Goal: Communication & Community: Answer question/provide support

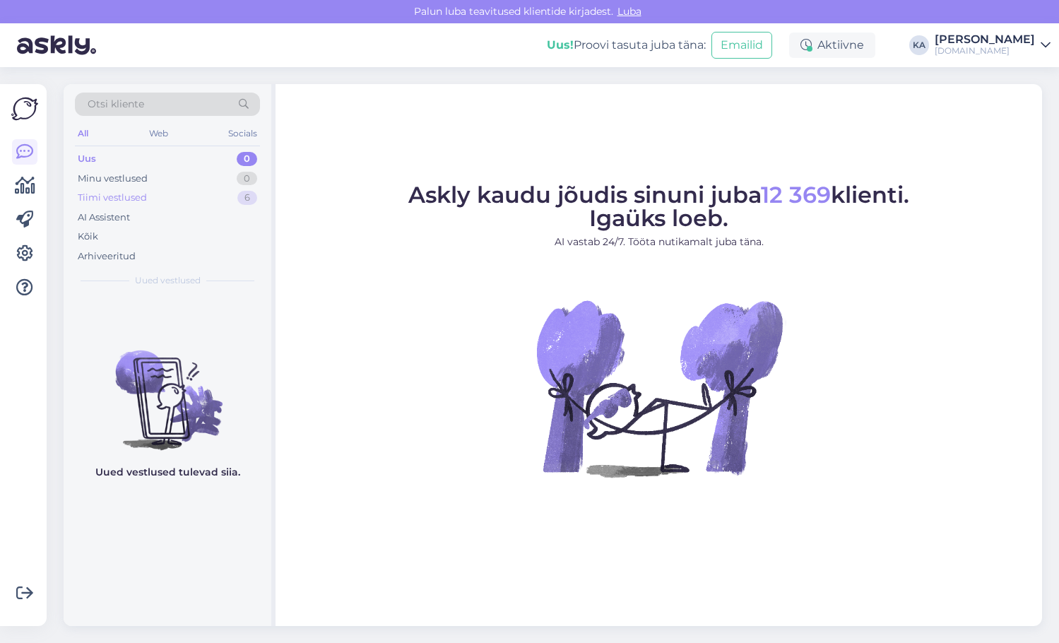
click at [130, 195] on div "Tiimi vestlused" at bounding box center [112, 198] width 69 height 14
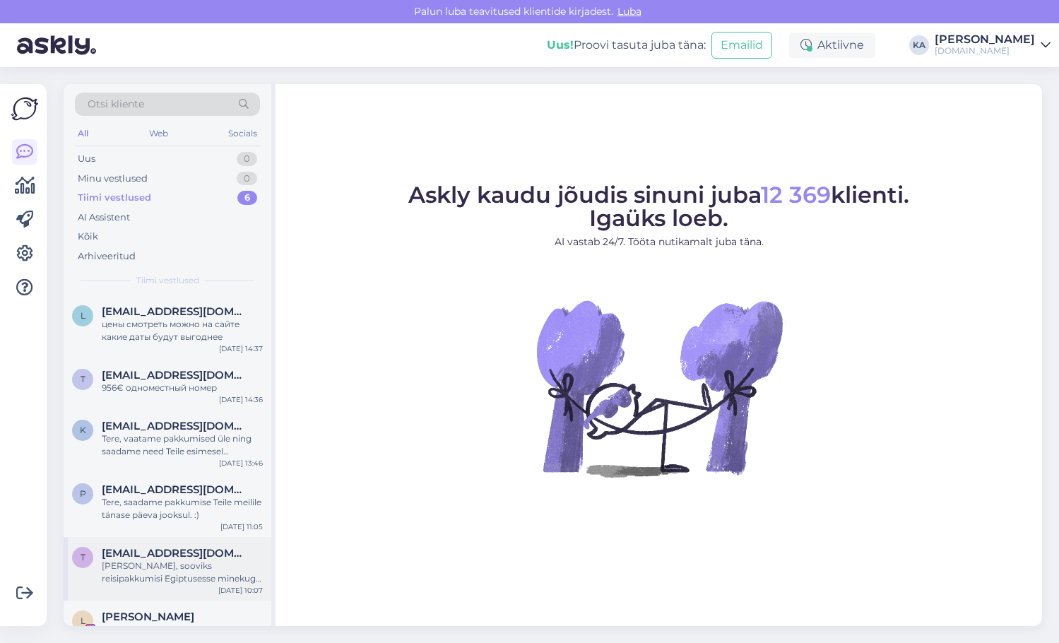
click at [201, 554] on span "[EMAIL_ADDRESS][DOMAIN_NAME]" at bounding box center [175, 553] width 147 height 13
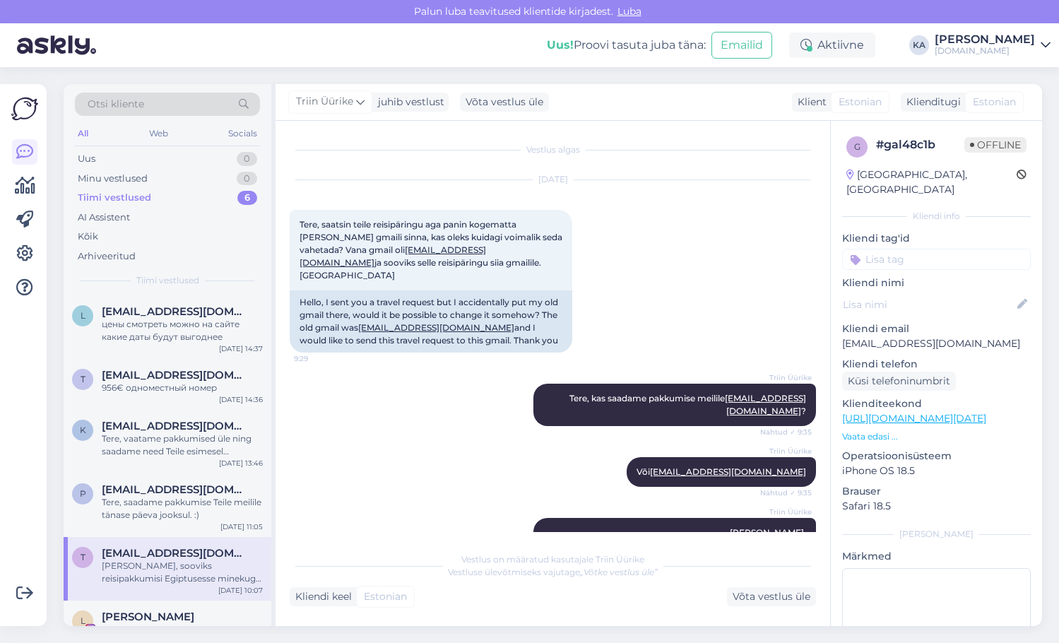
scroll to position [362, 0]
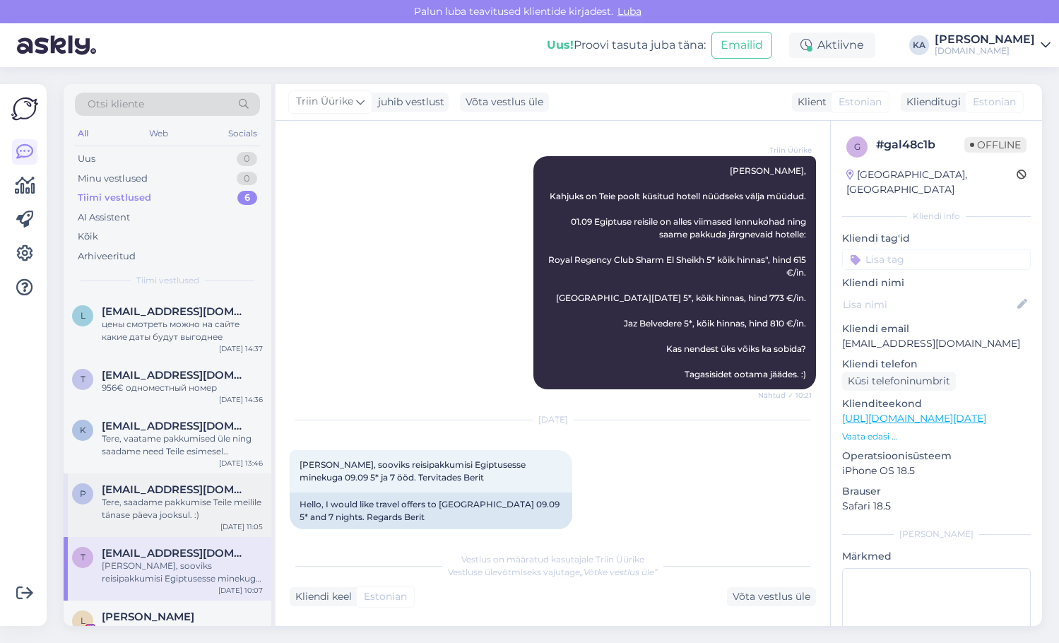
click at [150, 492] on span "[EMAIL_ADDRESS][DOMAIN_NAME]" at bounding box center [175, 489] width 147 height 13
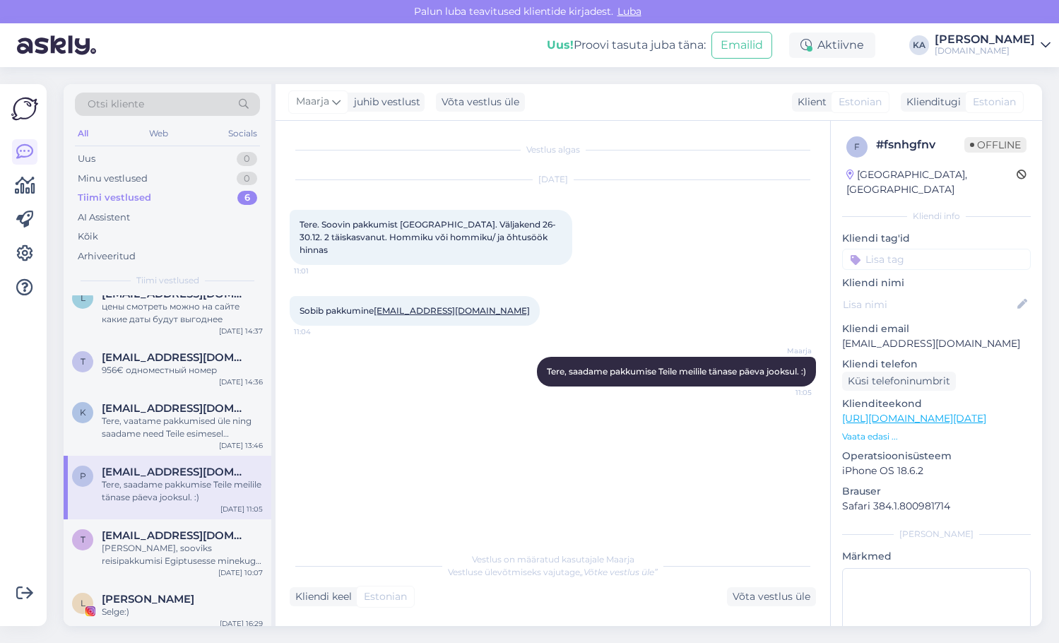
scroll to position [25, 0]
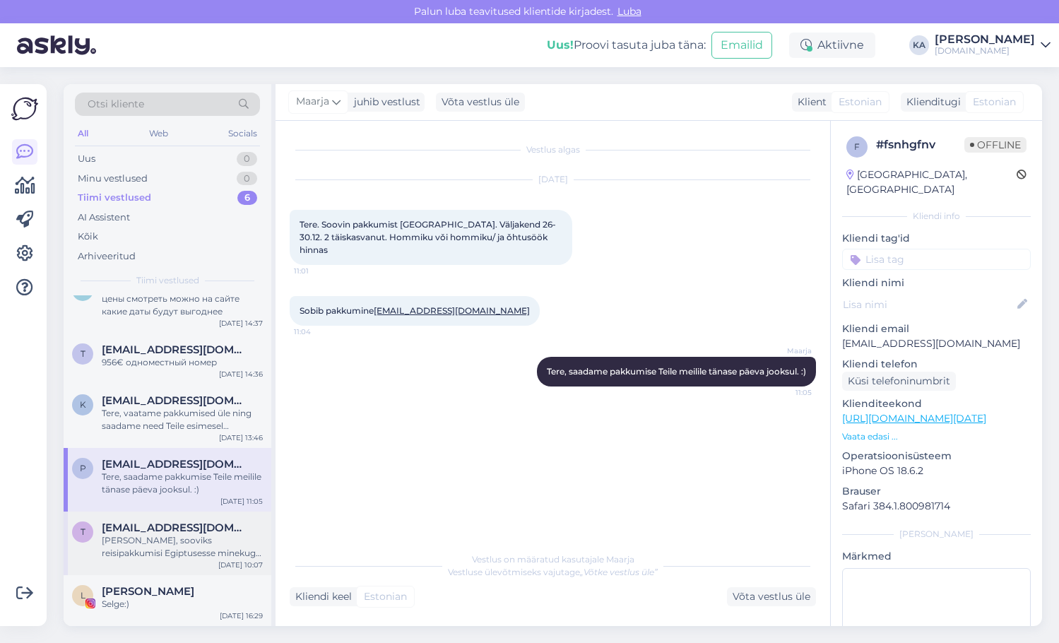
click at [150, 545] on div "[PERSON_NAME], sooviks reisipakkumisi Egiptusesse minekuga 09.09 5* ja 7 ööd. T…" at bounding box center [182, 546] width 161 height 25
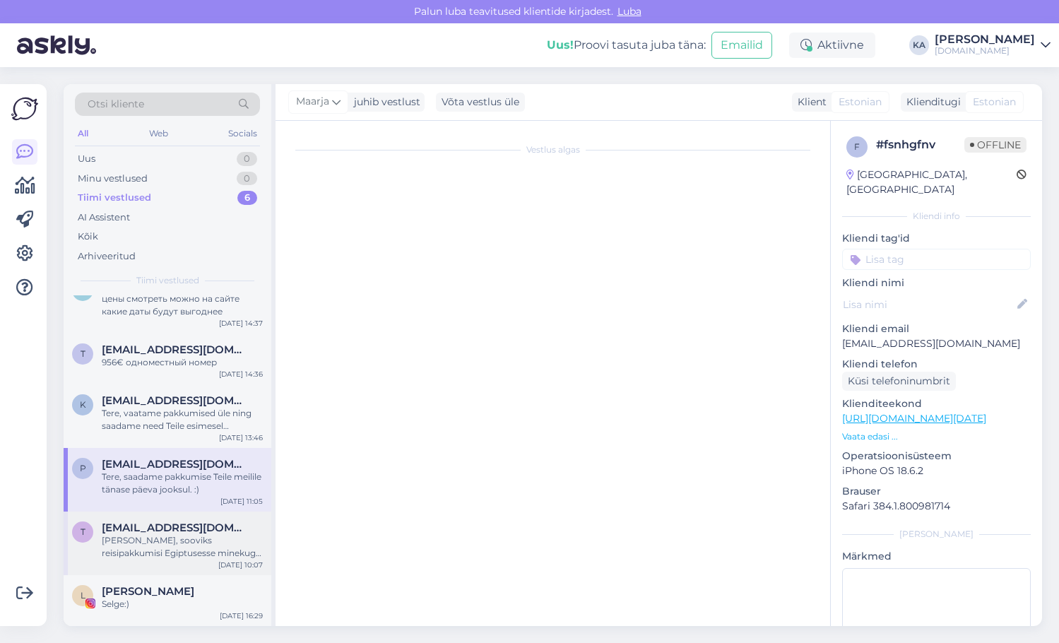
scroll to position [362, 0]
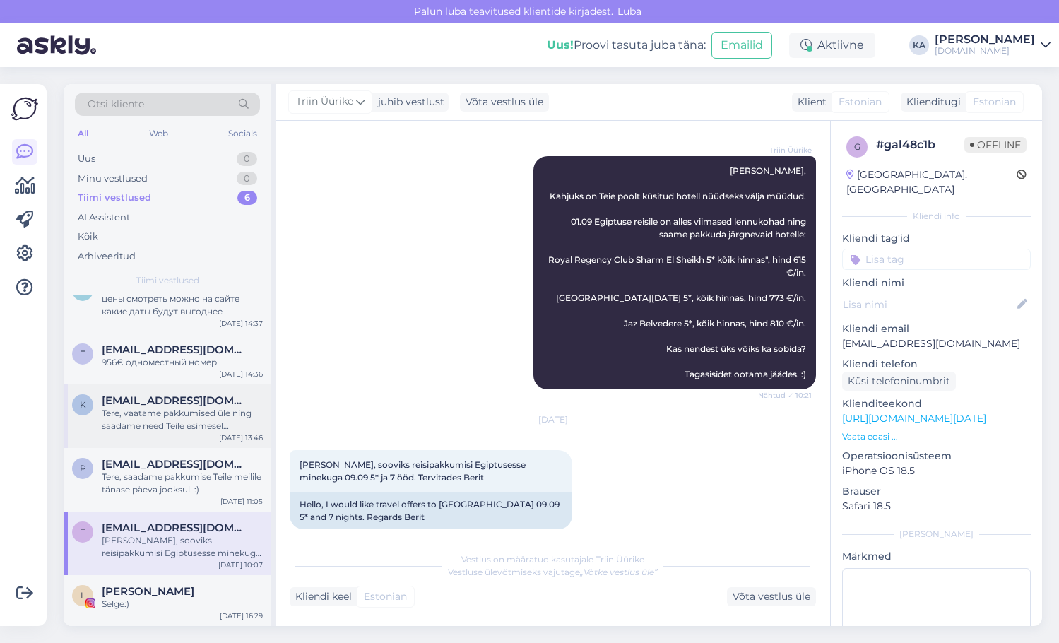
click at [141, 422] on div "Tere, vaatame pakkumised üle ning saadame need Teile esimesel võimalusel meilil…" at bounding box center [182, 419] width 161 height 25
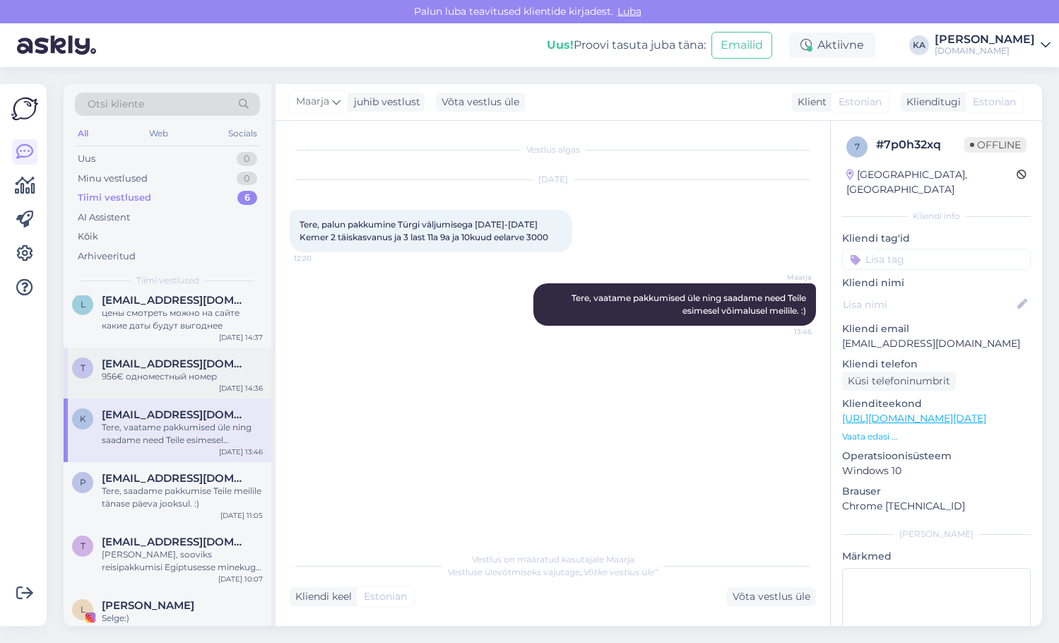
scroll to position [0, 0]
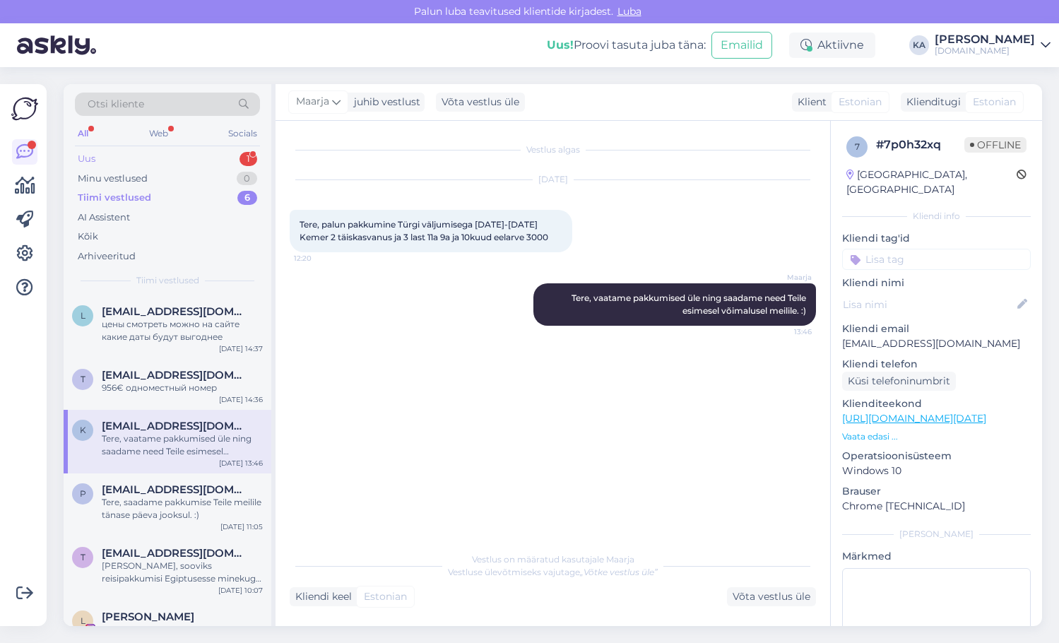
click at [141, 167] on div "Uus 1 Minu vestlused 0 Tiimi vestlused 6 AI Assistent Kõik Arhiveeritud" at bounding box center [167, 207] width 185 height 117
click at [124, 156] on div "Uus 1" at bounding box center [167, 159] width 185 height 20
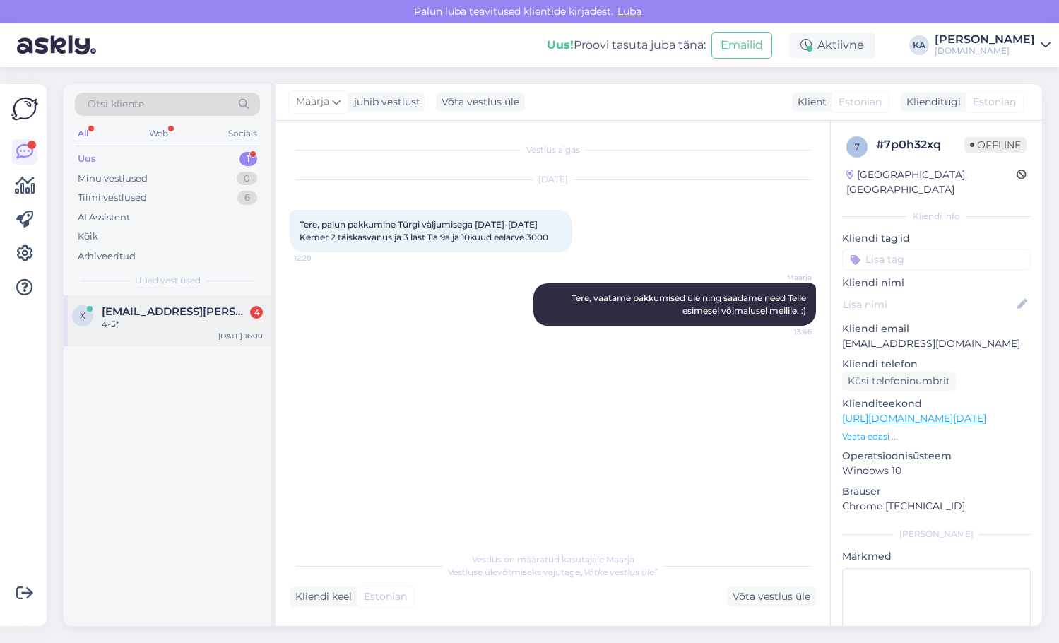
click at [151, 331] on div "x [EMAIL_ADDRESS][PERSON_NAME][DOMAIN_NAME] 4 4-5* [DATE] 16:00" at bounding box center [168, 320] width 208 height 51
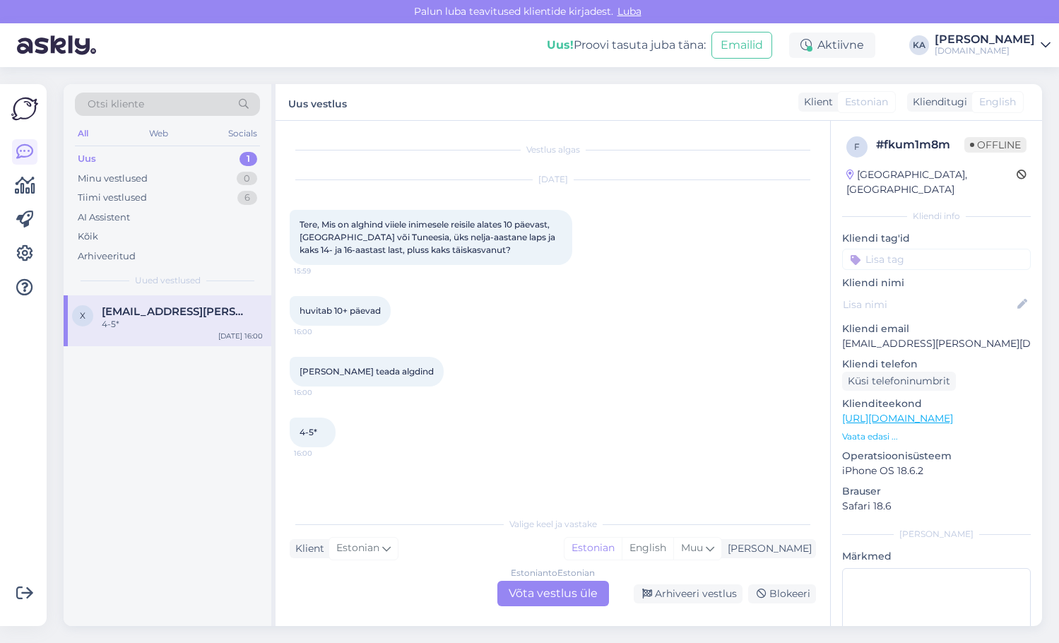
click at [537, 583] on div "Estonian to Estonian Võta vestlus üle" at bounding box center [553, 593] width 112 height 25
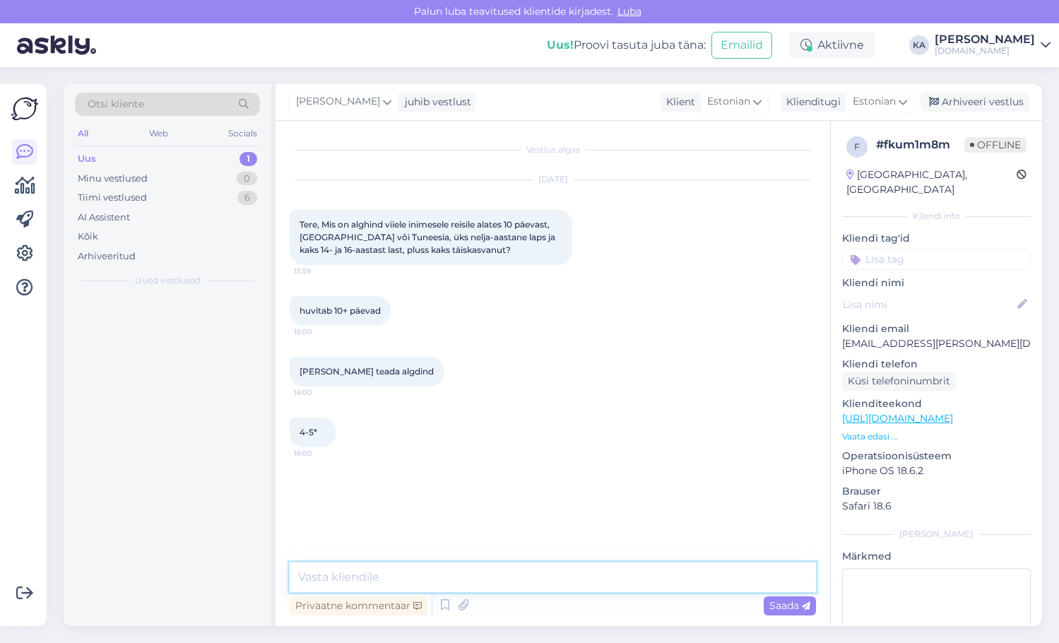
click at [428, 575] on textarea at bounding box center [553, 577] width 526 height 30
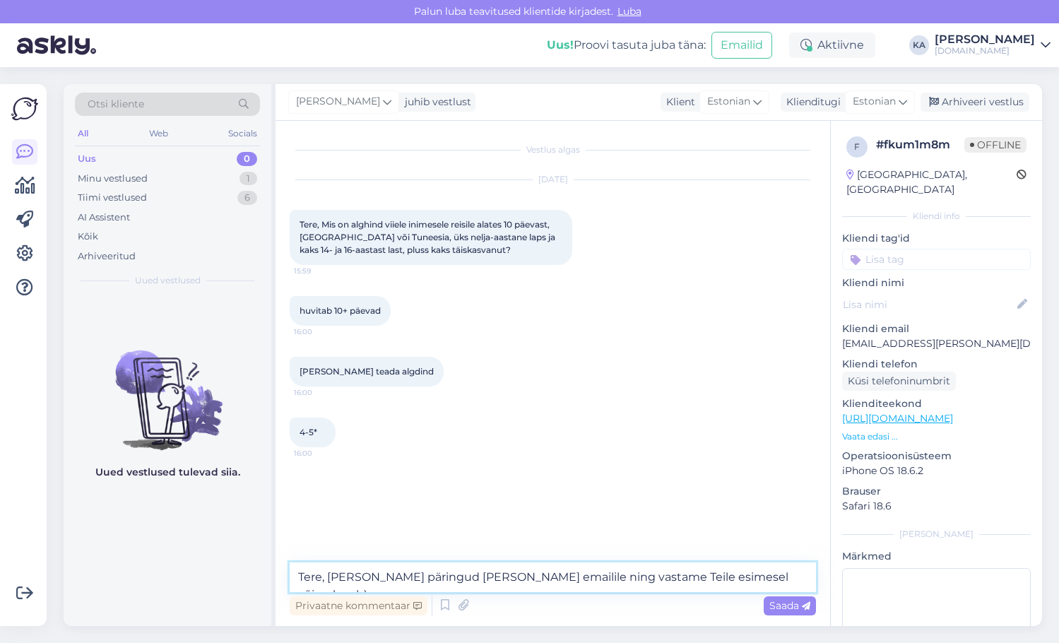
type textarea "Tere, [PERSON_NAME] päringud [PERSON_NAME] emailile ning vastame Teile esimesel…"
click at [783, 599] on span "Saada" at bounding box center [789, 605] width 41 height 13
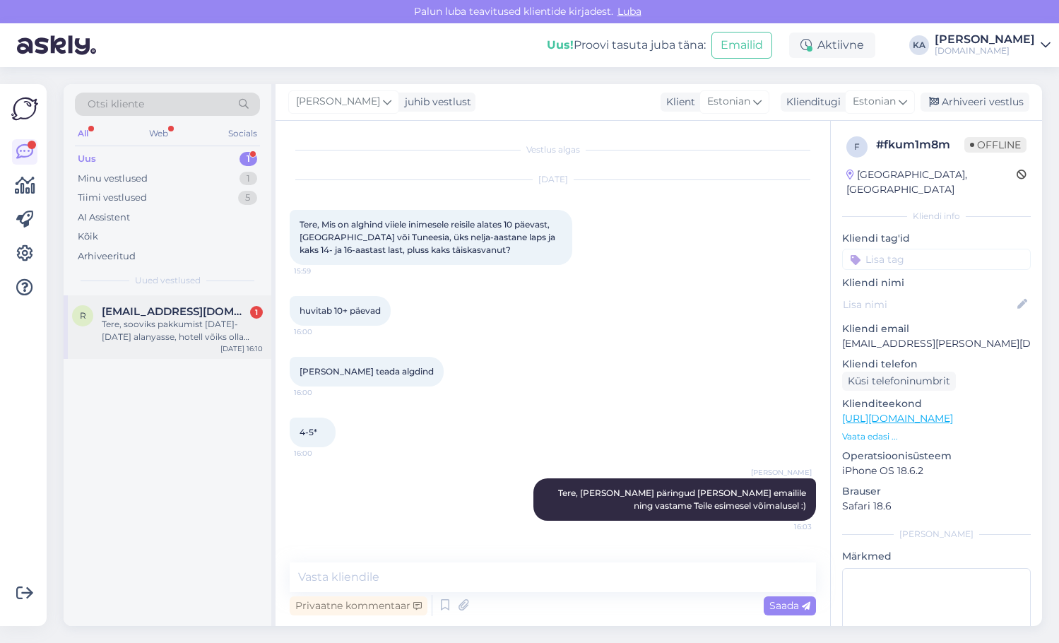
click at [175, 343] on div "Tere, sooviks pakkumist [DATE]-[DATE] alanyasse, hotell võiks olla [PERSON_NAME…" at bounding box center [182, 330] width 161 height 25
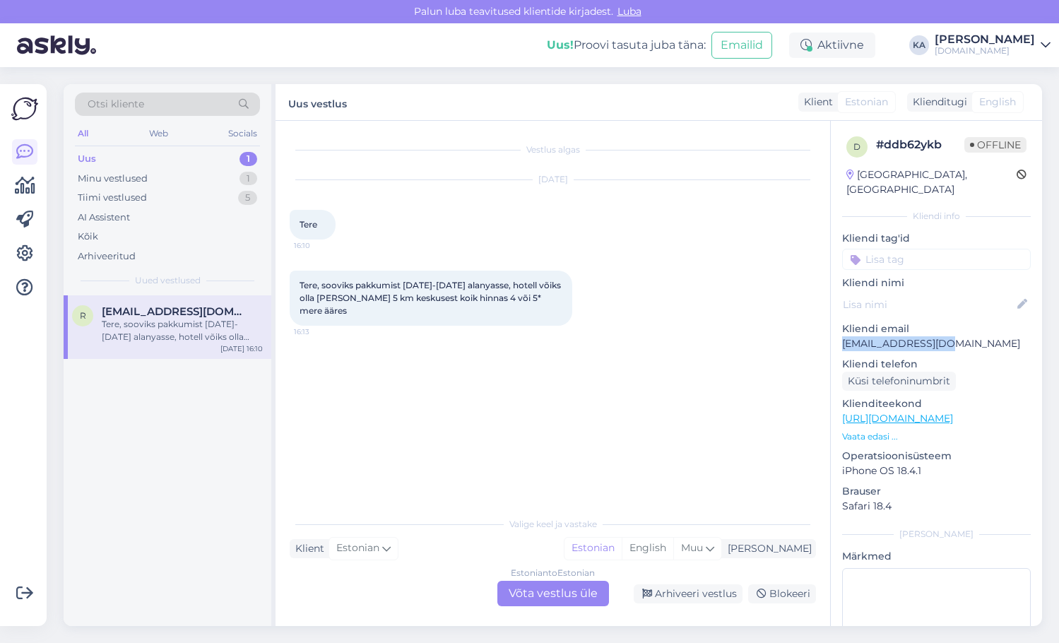
drag, startPoint x: 978, startPoint y: 333, endPoint x: 838, endPoint y: 329, distance: 140.0
click at [838, 329] on div "d # ddb62ykb Offline [GEOGRAPHIC_DATA], [GEOGRAPHIC_DATA] Kliendi info Kliendi …" at bounding box center [936, 419] width 211 height 596
copy p "[EMAIL_ADDRESS][DOMAIN_NAME]"
click at [546, 585] on div "Estonian to Estonian Võta vestlus üle" at bounding box center [553, 593] width 112 height 25
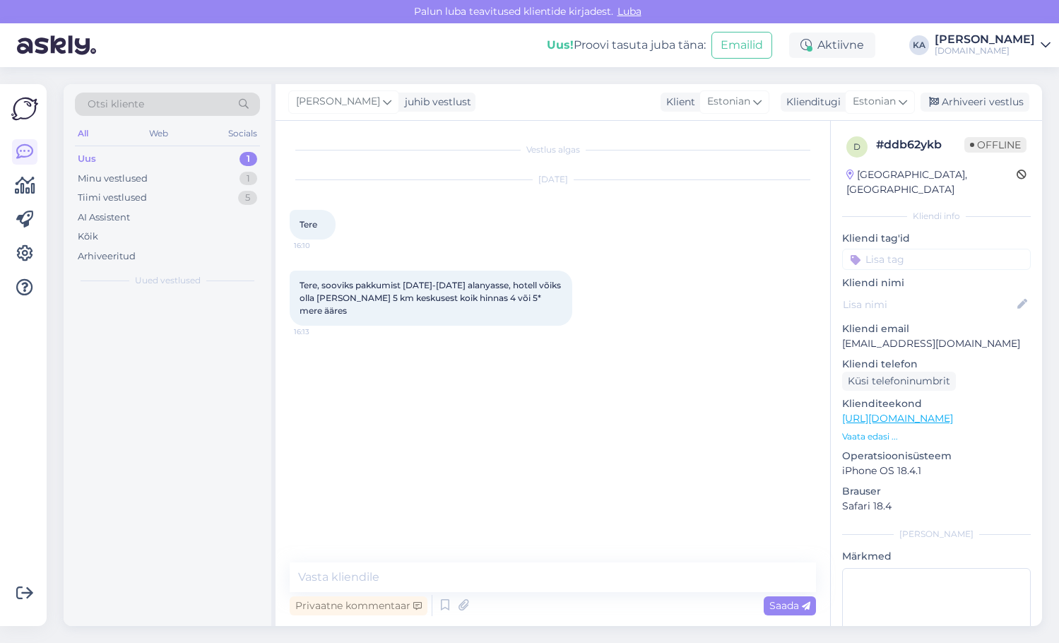
click at [378, 567] on textarea at bounding box center [553, 577] width 526 height 30
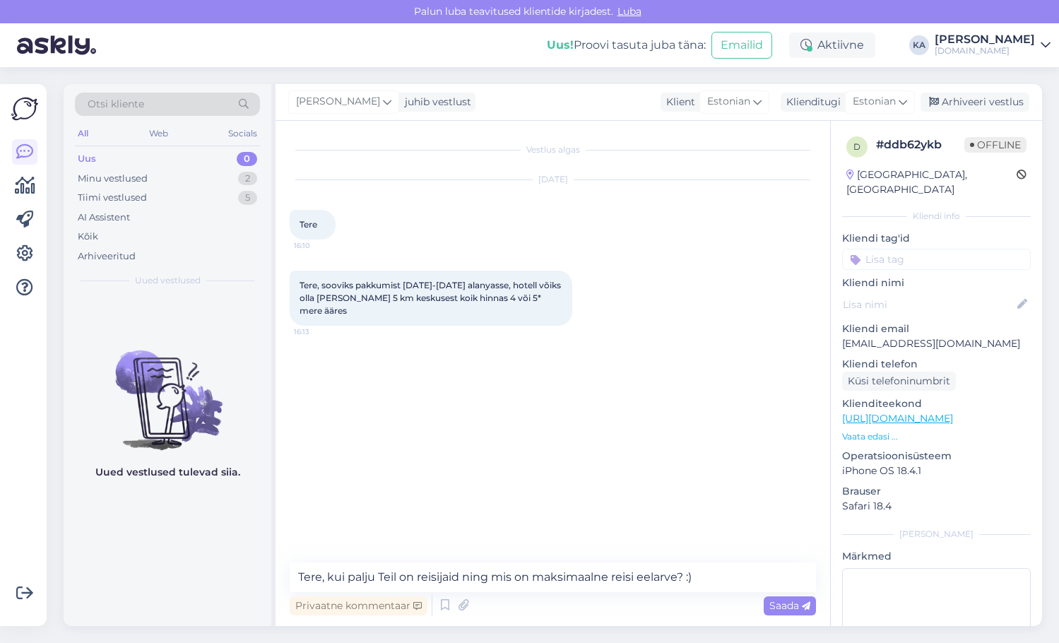
type textarea "Tere, kui palju Teil on reisijaid ning mis on maksimaalne reisi eelarve? :)"
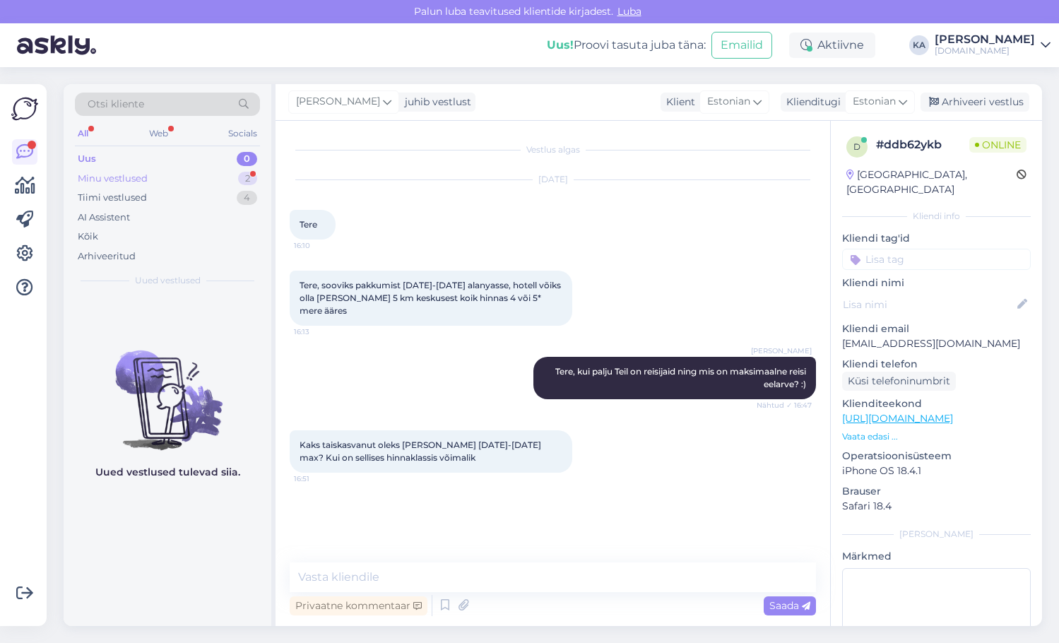
click at [123, 185] on div "Minu vestlused 2" at bounding box center [167, 179] width 185 height 20
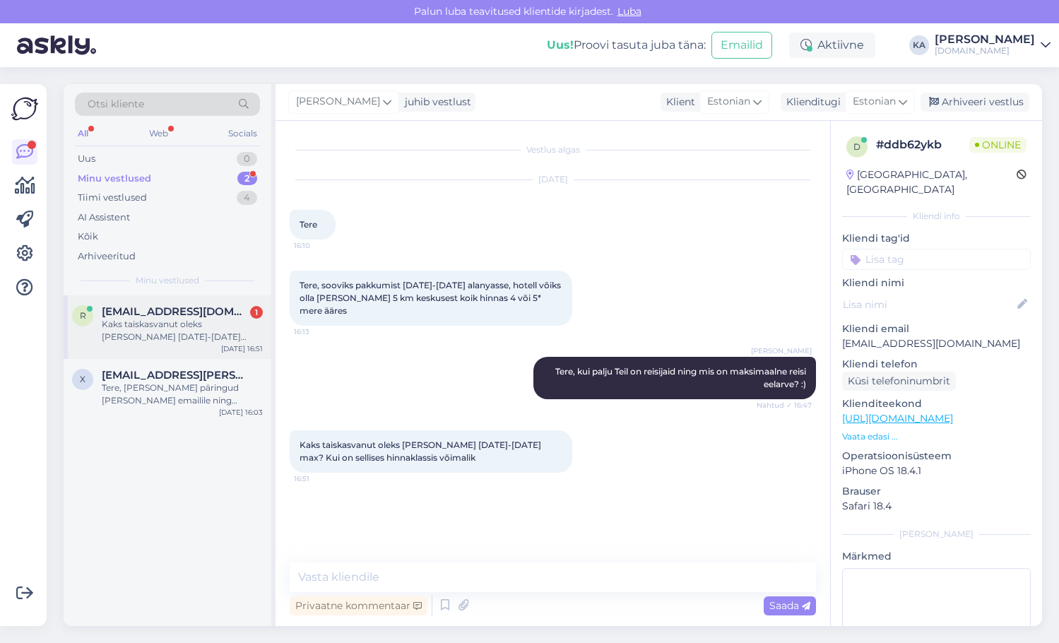
click at [189, 342] on div "Kaks taiskasvanut oleks [PERSON_NAME] [DATE]-[DATE] max? Kui on sellises hinnak…" at bounding box center [182, 330] width 161 height 25
